Goal: Communication & Community: Answer question/provide support

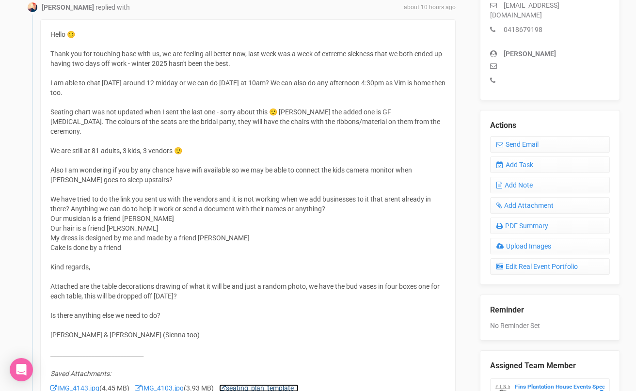
scroll to position [297, 0]
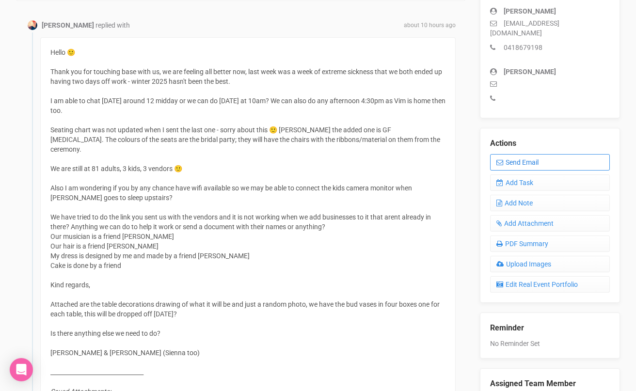
click at [503, 159] on icon at bounding box center [500, 162] width 7 height 7
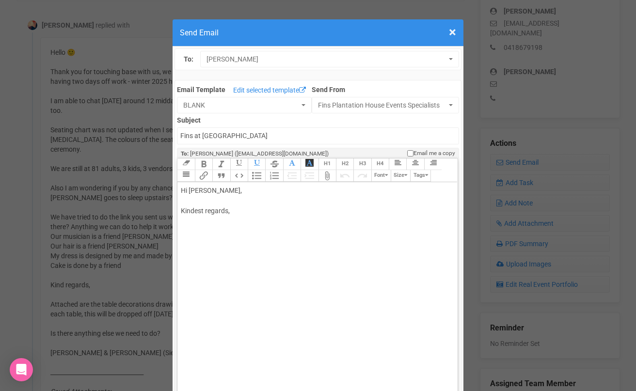
drag, startPoint x: 208, startPoint y: 190, endPoint x: 243, endPoint y: 189, distance: 35.4
click at [241, 190] on div "Hi [PERSON_NAME], Kindest regards," at bounding box center [316, 211] width 270 height 51
click at [241, 209] on div "Hi [PERSON_NAME] I will email you later [DATE]- just off site all day Kindest r…" at bounding box center [316, 221] width 270 height 71
click at [258, 208] on div "Hi [PERSON_NAME] I will email you later [DATE]- just off site all day Kindest r…" at bounding box center [316, 221] width 270 height 71
click at [353, 216] on div "Hi [PERSON_NAME] I will email you back early evening- just off site all day Kin…" at bounding box center [316, 221] width 270 height 71
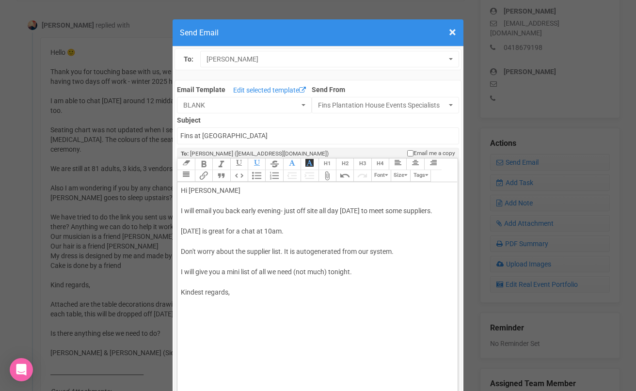
click at [202, 310] on div "Hi [PERSON_NAME] I will email you back early evening- just off site all day [DA…" at bounding box center [316, 252] width 270 height 132
type trix-editor "<div>Hi [PERSON_NAME];<br><br>I will email you back early evening- just off sit…"
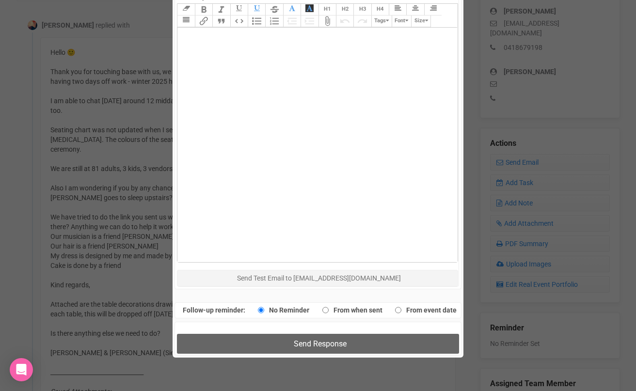
scroll to position [481, 0]
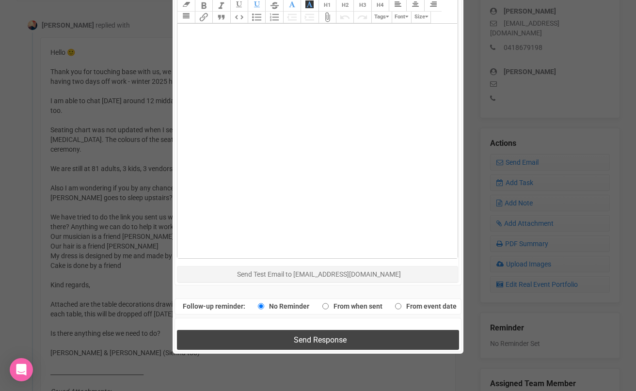
click at [215, 337] on button "Send Response" at bounding box center [318, 340] width 282 height 20
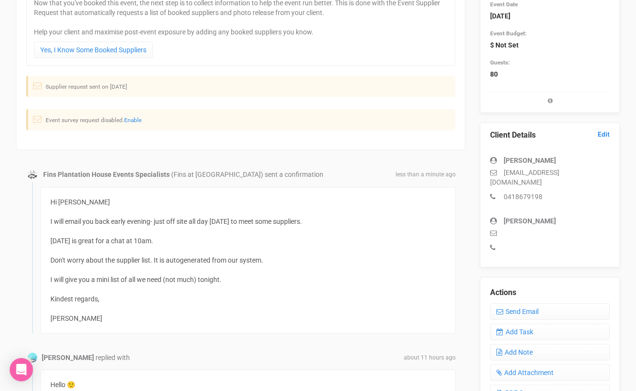
scroll to position [0, 0]
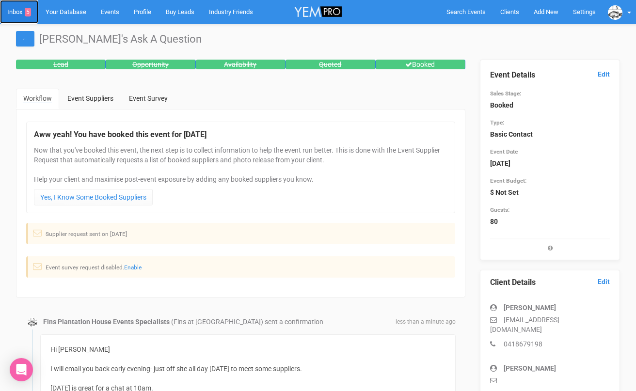
click at [19, 11] on link "Inbox 5" at bounding box center [19, 12] width 38 height 24
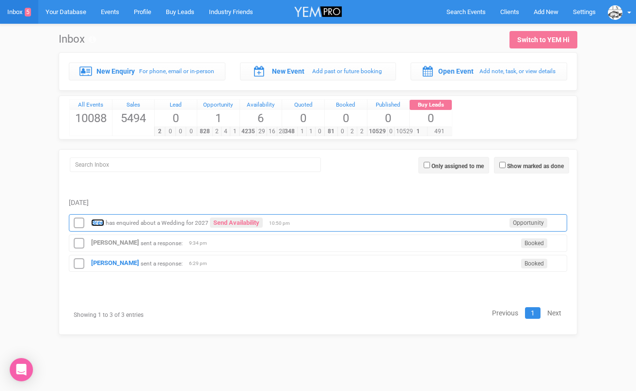
click at [95, 224] on strong "Bree" at bounding box center [97, 222] width 13 height 7
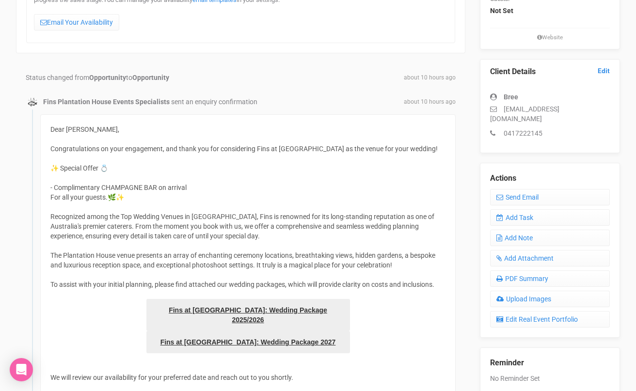
scroll to position [179, 0]
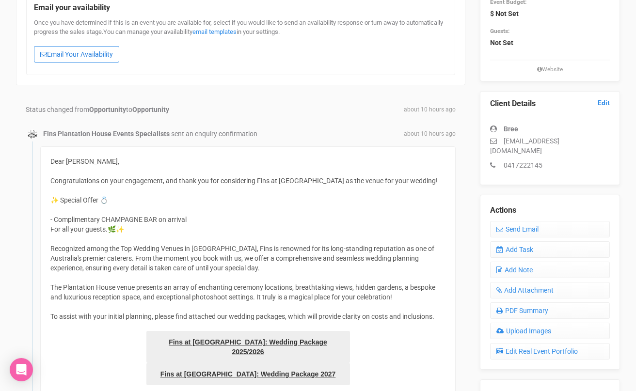
click at [99, 56] on link "Email Your Availability" at bounding box center [76, 54] width 85 height 16
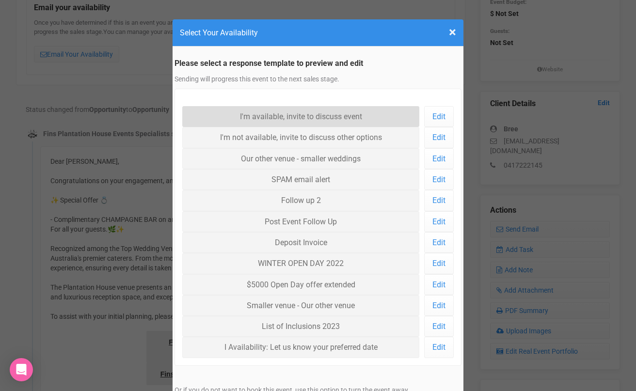
click at [250, 112] on link "I'm available, invite to discuss event" at bounding box center [300, 116] width 237 height 21
click at [252, 118] on link "I'm available, invite to discuss event" at bounding box center [300, 116] width 237 height 21
click at [280, 116] on link "I'm available, invite to discuss event" at bounding box center [300, 116] width 237 height 21
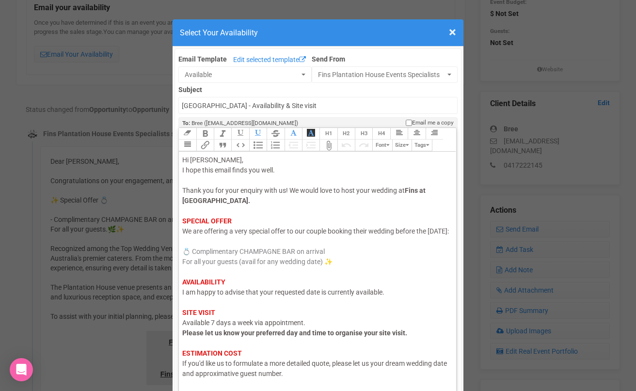
click at [231, 296] on span "I am happy to advise that your requested date is currently available." at bounding box center [283, 293] width 202 height 8
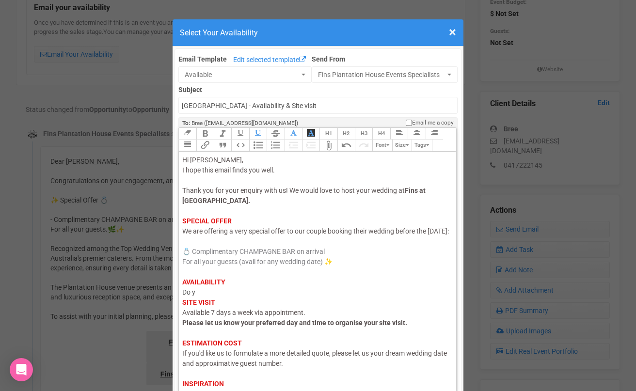
type trix-editor "<div><span style="color: rgb(95, 88, 88);">Hi Bree,</span><br><span style="colo…"
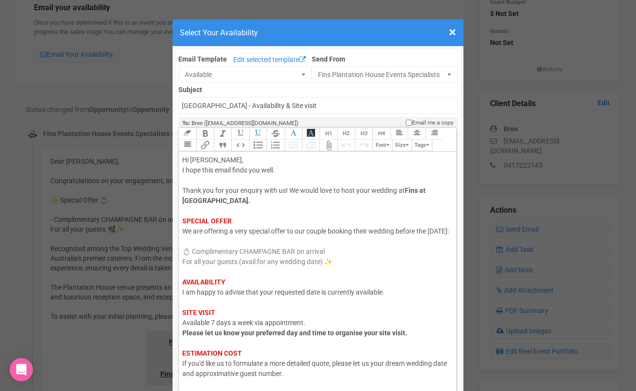
click at [226, 296] on span "I am happy to advise that your requested date is currently available." at bounding box center [283, 293] width 202 height 8
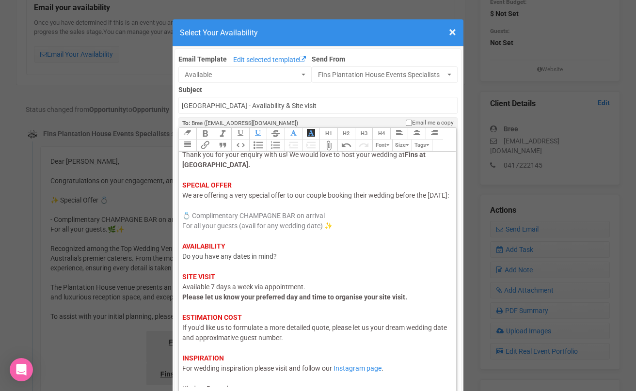
scroll to position [57, 0]
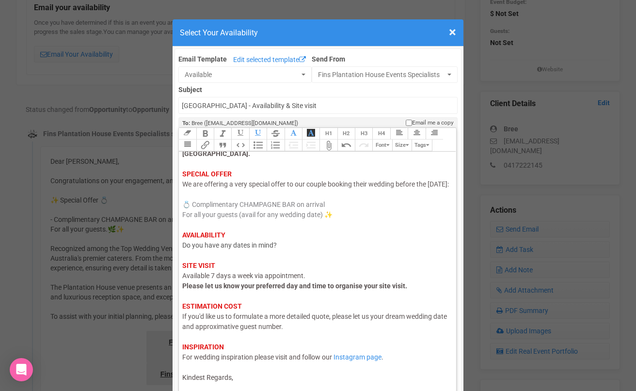
click at [236, 380] on div "Hi [PERSON_NAME], I hope this email finds you well. Thank you for your enquiry …" at bounding box center [315, 245] width 267 height 275
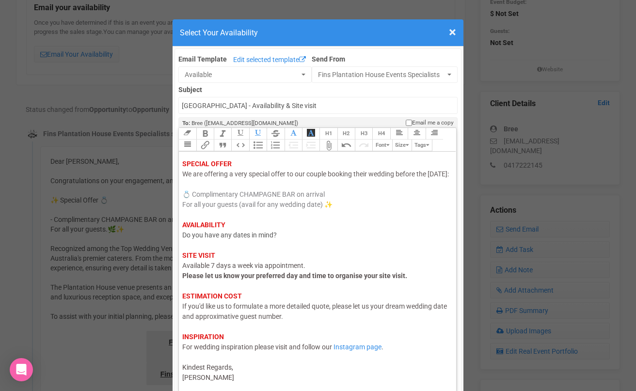
type trix-editor "<div><span style="color: rgb(95, 88, 88);">Hi Bree,</span><br><span style="colo…"
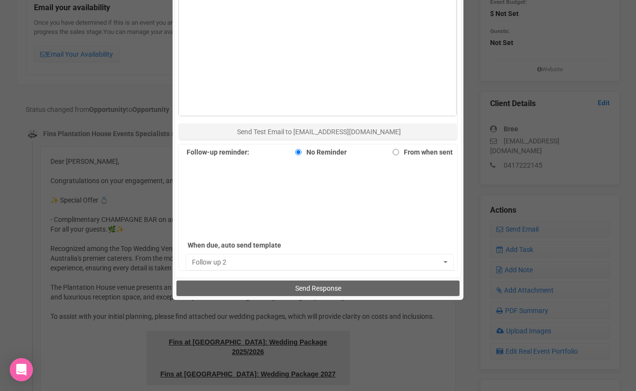
scroll to position [706, 0]
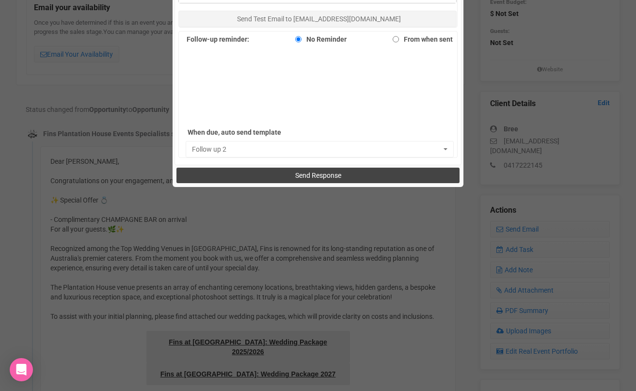
click at [264, 181] on button "Send Response" at bounding box center [318, 176] width 283 height 16
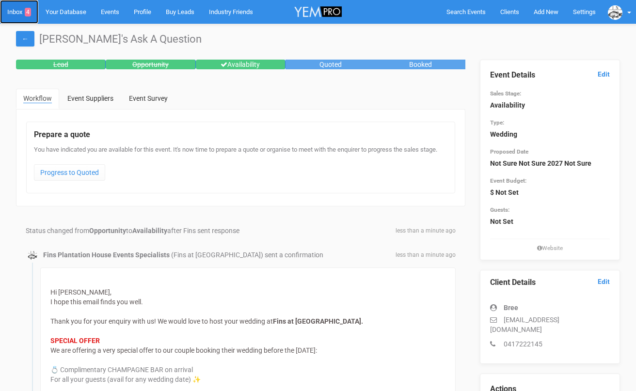
click at [18, 13] on link "Inbox 4" at bounding box center [19, 12] width 38 height 24
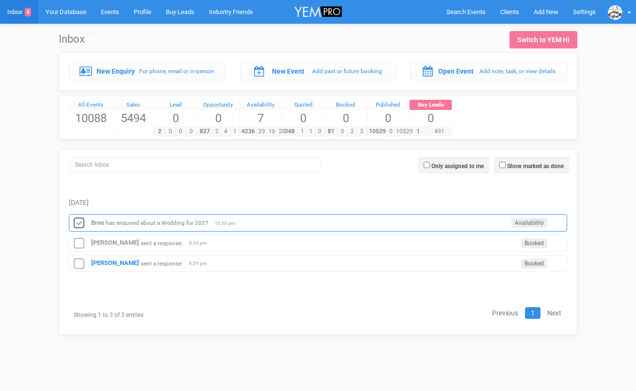
click at [77, 223] on icon at bounding box center [79, 223] width 15 height 13
